Goal: Task Accomplishment & Management: Manage account settings

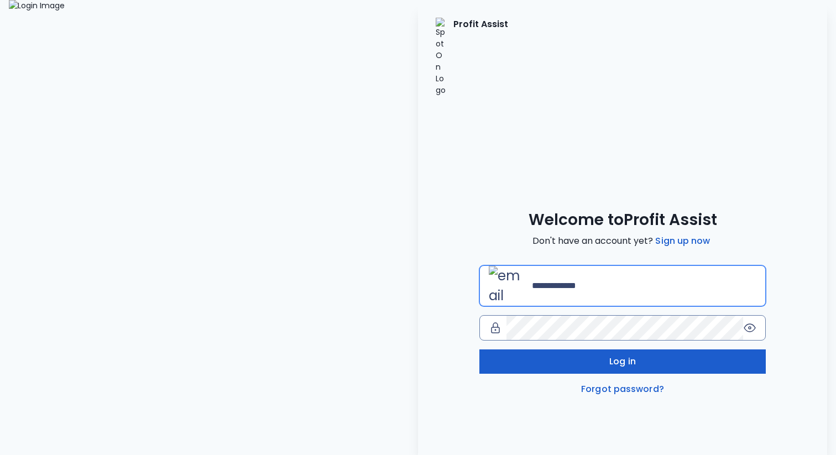
type input "**********"
click at [558, 349] on button "Log in" at bounding box center [622, 361] width 286 height 24
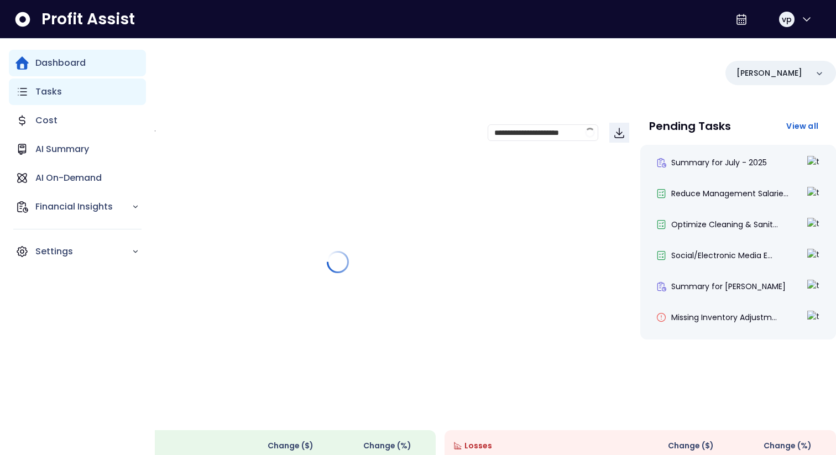
click at [24, 95] on icon "Main navigation" at bounding box center [22, 91] width 8 height 7
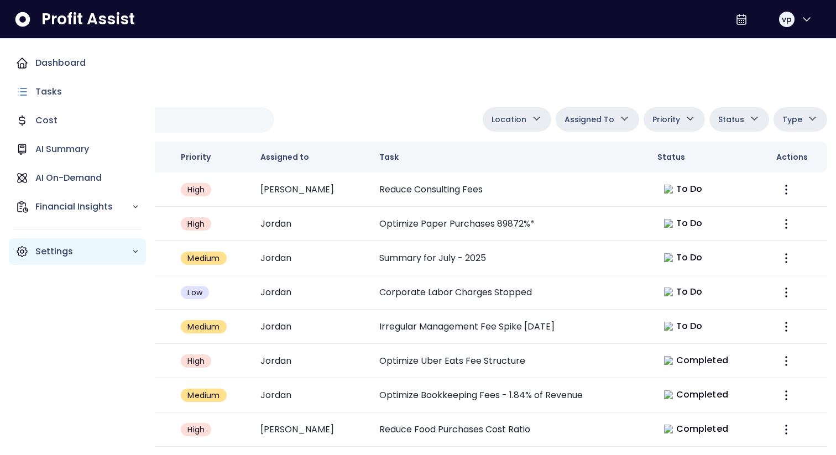
click at [63, 245] on p "Settings" at bounding box center [83, 251] width 96 height 13
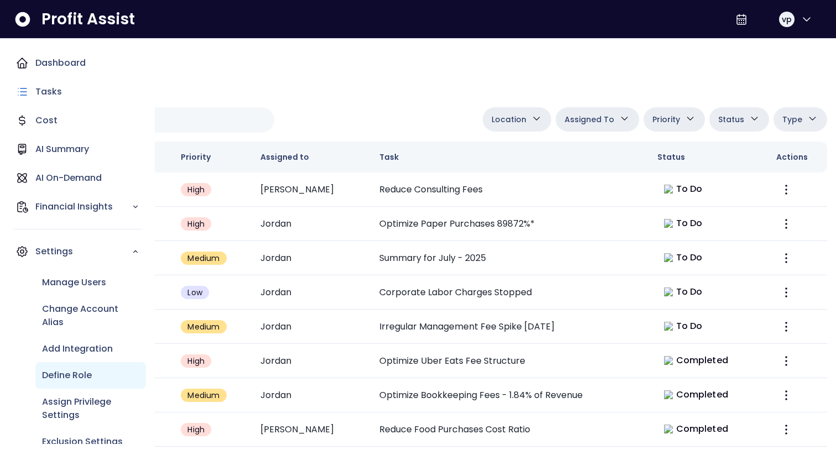
scroll to position [15, 0]
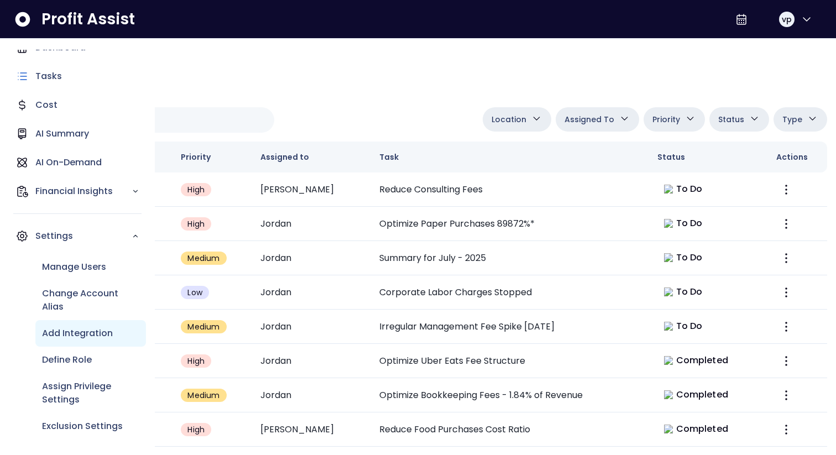
click at [100, 340] on div "Add Integration" at bounding box center [90, 333] width 111 height 27
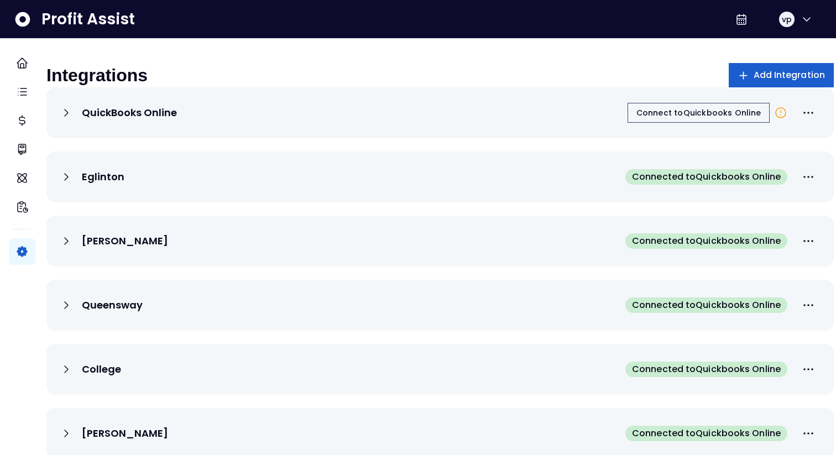
click at [792, 82] on button "Add Integration" at bounding box center [782, 75] width 106 height 24
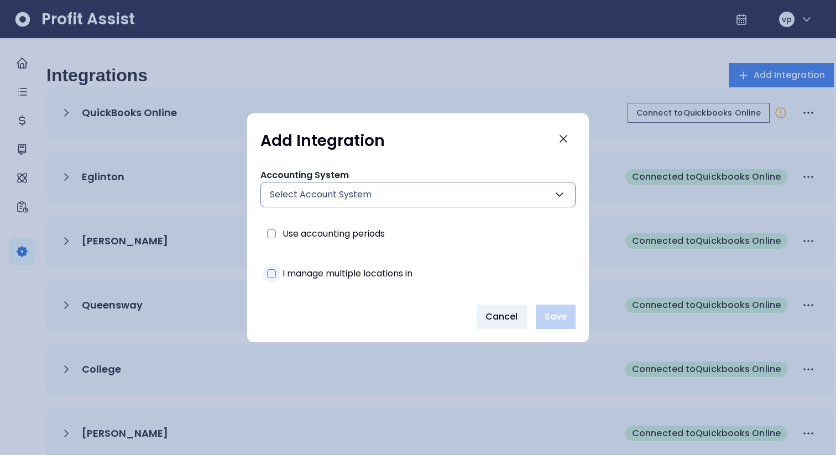
click at [408, 278] on span "I manage multiple locations in" at bounding box center [347, 274] width 130 height 18
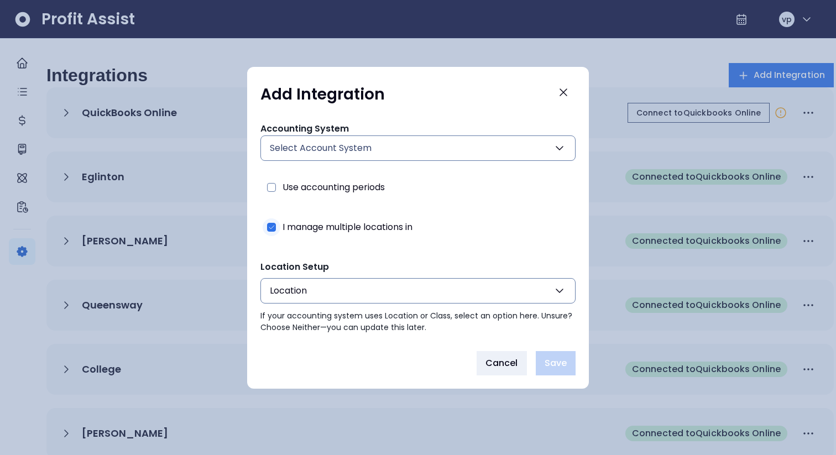
click at [375, 218] on span "I manage multiple locations in" at bounding box center [347, 227] width 130 height 18
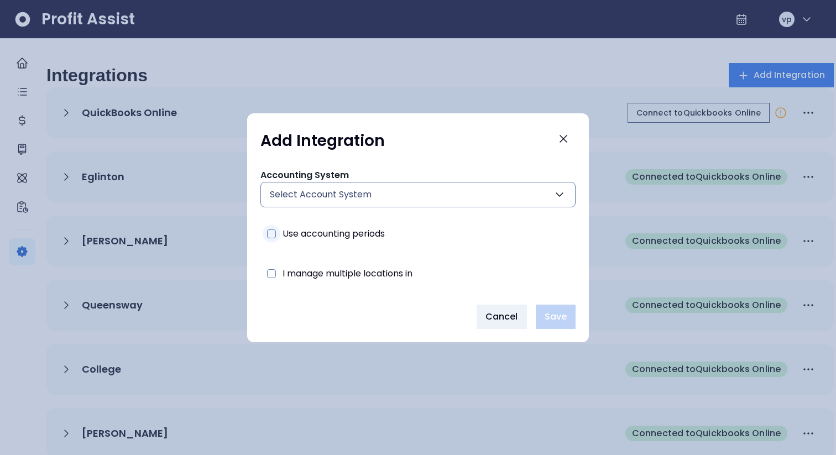
click at [365, 235] on span "Use accounting periods" at bounding box center [333, 234] width 102 height 18
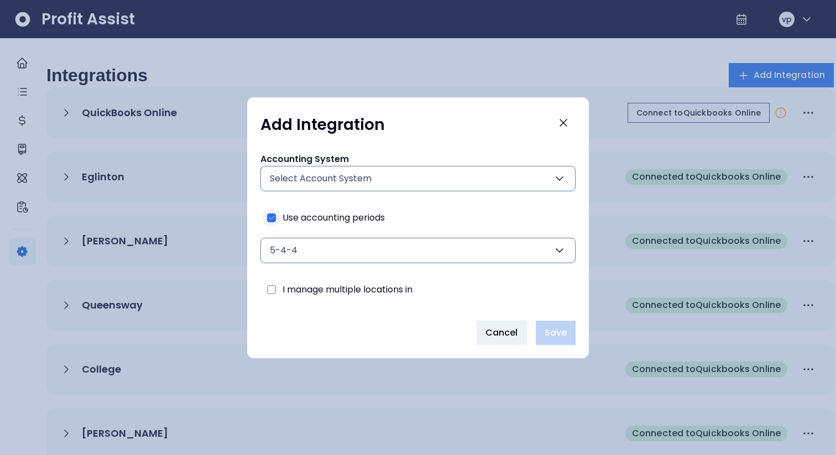
click at [364, 221] on span "Use accounting periods" at bounding box center [333, 218] width 102 height 18
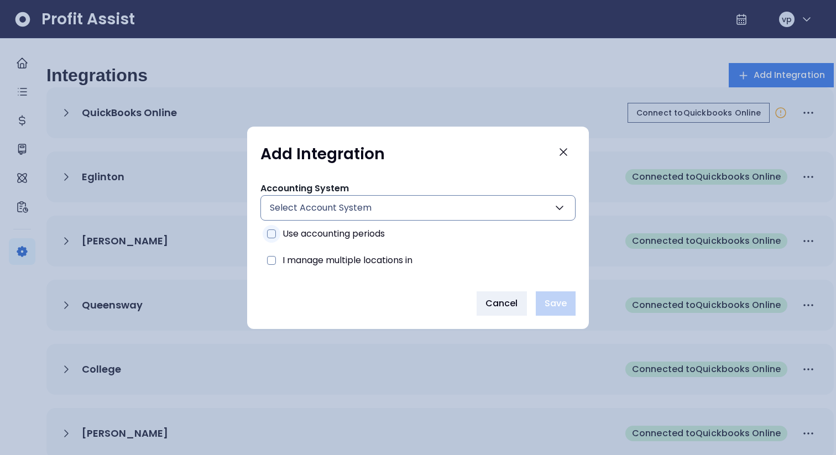
click at [331, 234] on span "Use accounting periods" at bounding box center [333, 234] width 102 height 18
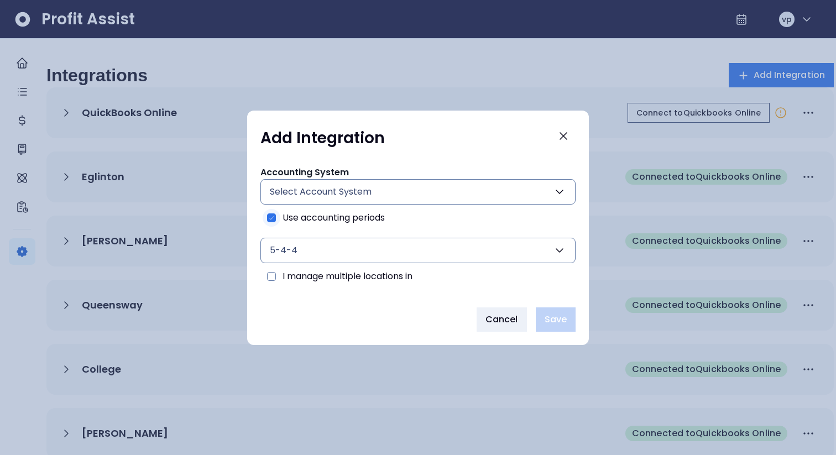
click at [326, 219] on span "Use accounting periods" at bounding box center [333, 218] width 102 height 18
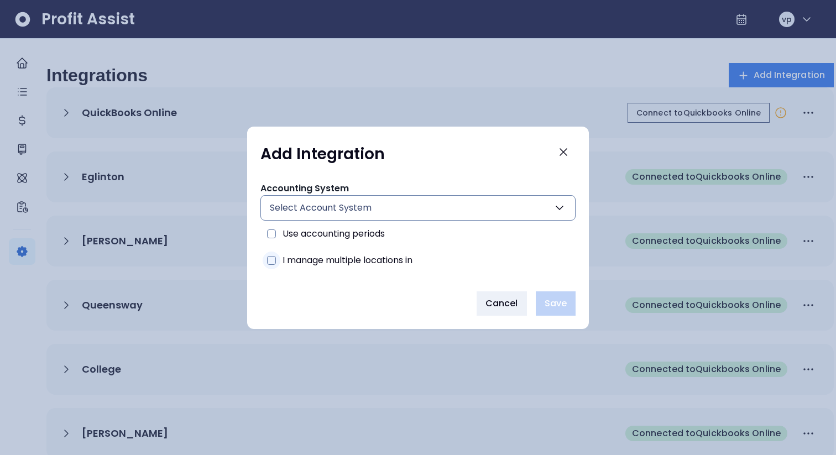
click at [338, 254] on span "I manage multiple locations in" at bounding box center [347, 261] width 130 height 18
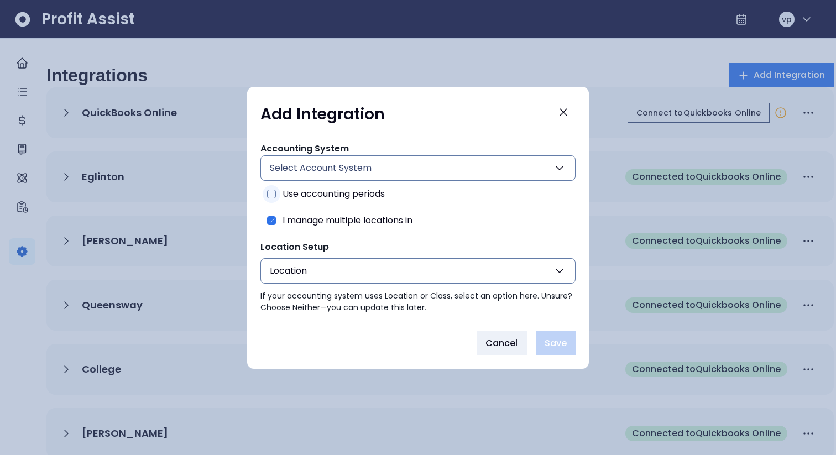
click at [352, 196] on span "Use accounting periods" at bounding box center [333, 194] width 102 height 18
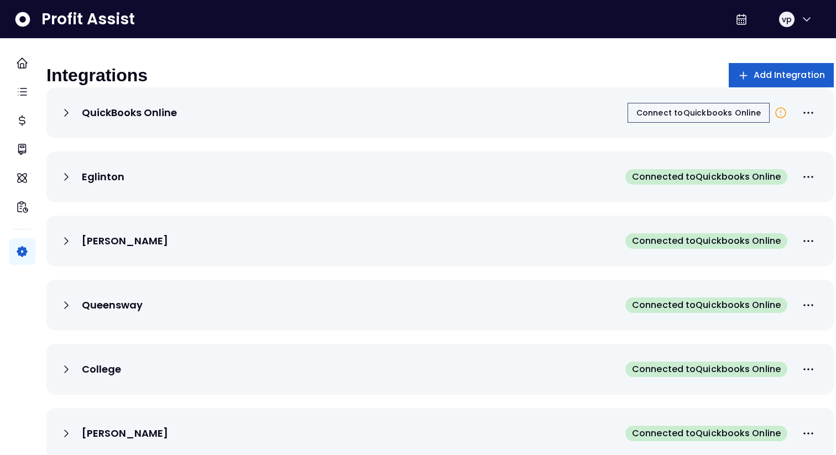
click at [784, 78] on span "Add Integration" at bounding box center [789, 75] width 72 height 13
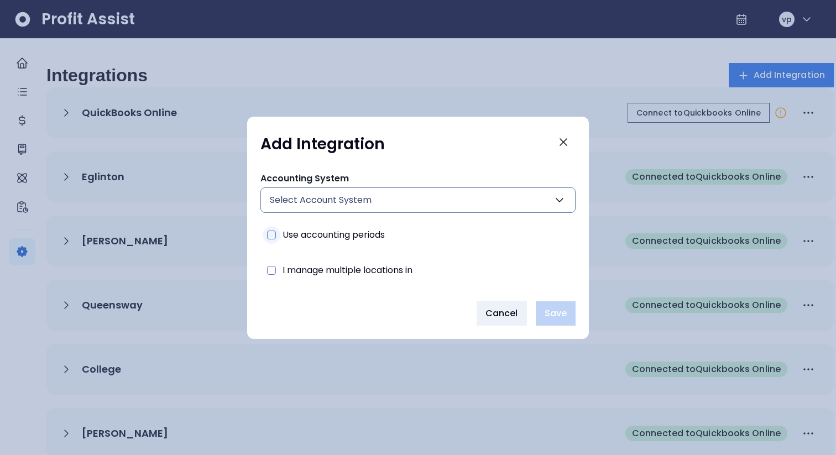
click at [342, 233] on span "Use accounting periods" at bounding box center [333, 235] width 102 height 18
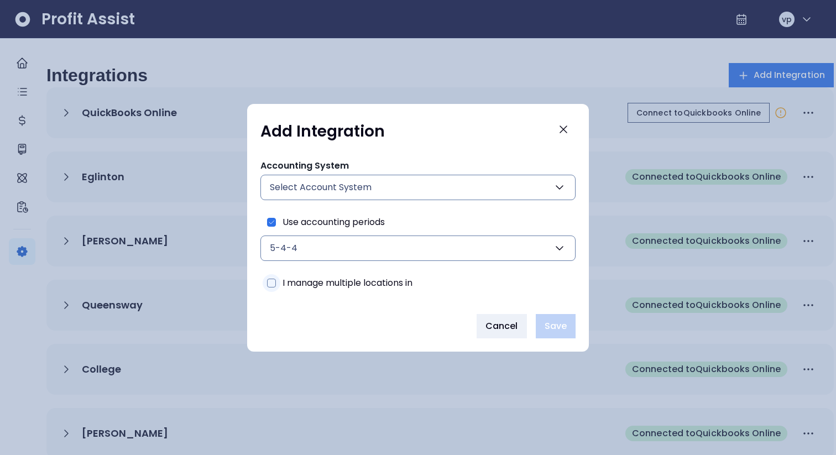
click at [328, 284] on span "I manage multiple locations in" at bounding box center [347, 283] width 130 height 18
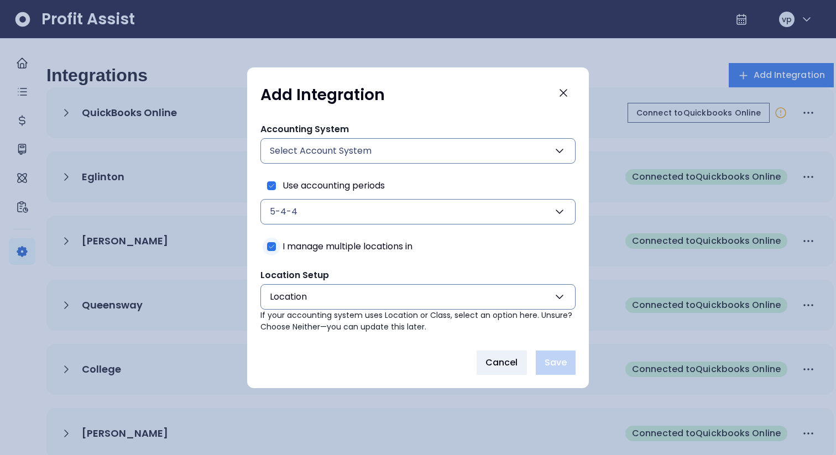
click at [336, 239] on span "I manage multiple locations in" at bounding box center [347, 247] width 130 height 18
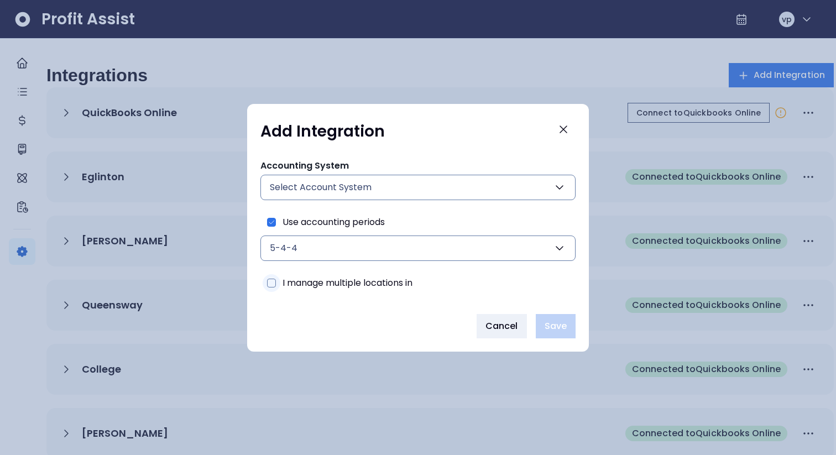
click at [383, 279] on span "I manage multiple locations in" at bounding box center [347, 283] width 130 height 18
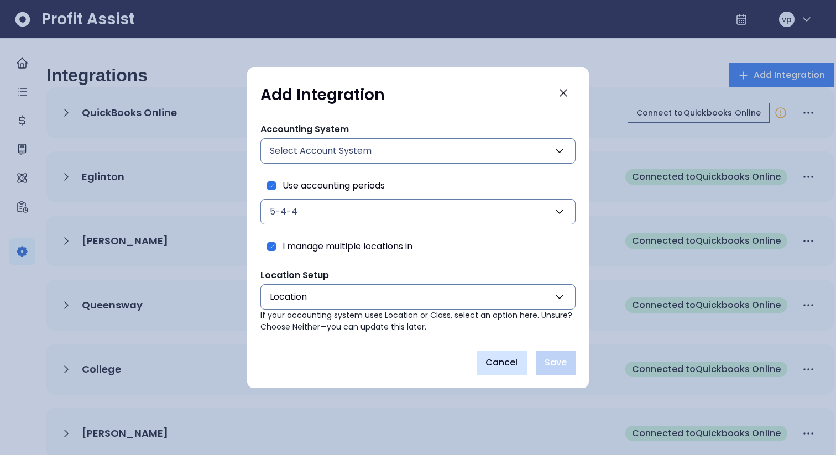
click at [503, 359] on span "Cancel" at bounding box center [501, 362] width 33 height 13
